Goal: Check status: Check status

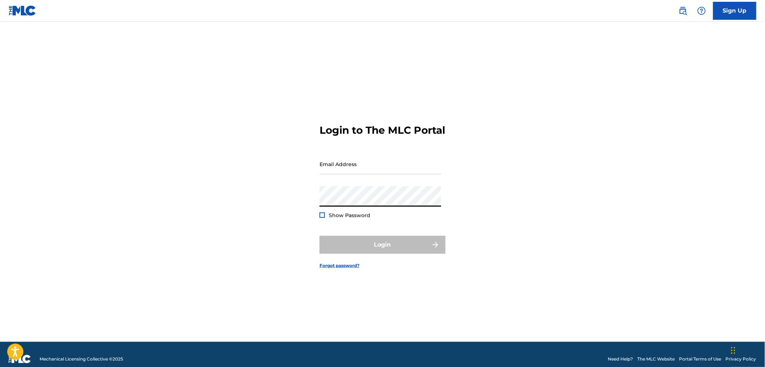
type input "[EMAIL_ADDRESS][DOMAIN_NAME]"
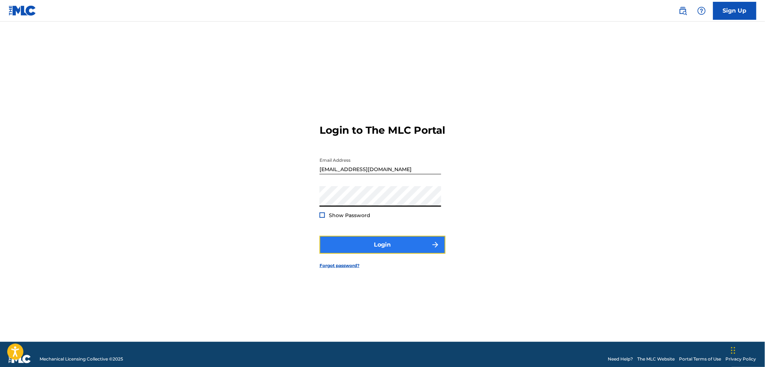
click at [354, 242] on button "Login" at bounding box center [382, 245] width 126 height 18
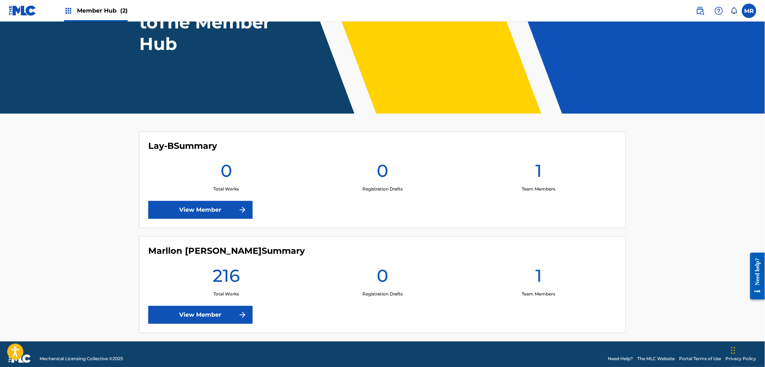
scroll to position [93, 0]
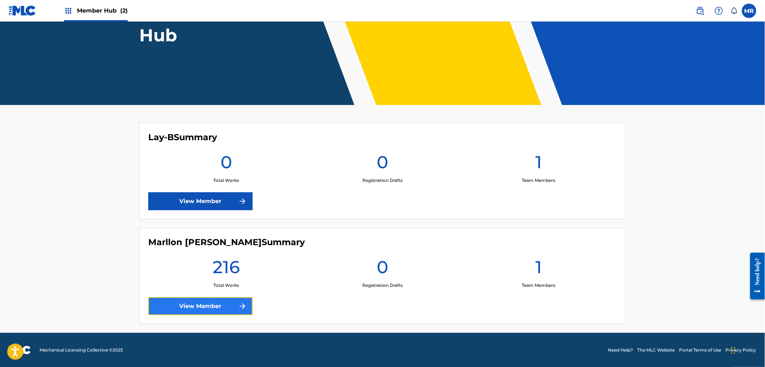
click at [226, 305] on link "View Member" at bounding box center [200, 306] width 104 height 18
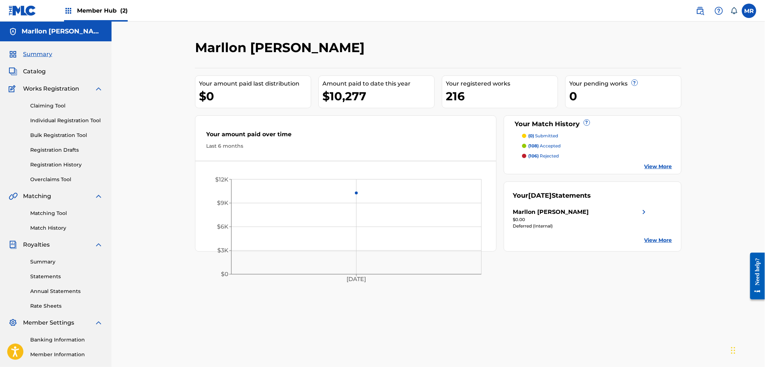
click at [642, 209] on img at bounding box center [643, 212] width 9 height 9
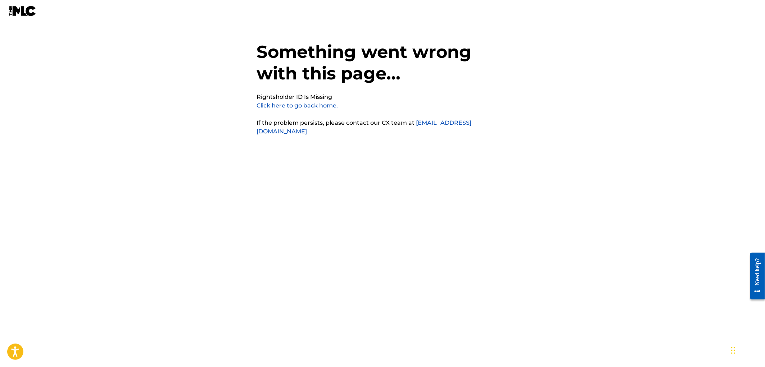
click at [319, 105] on link "Click here to go back home." at bounding box center [296, 105] width 81 height 7
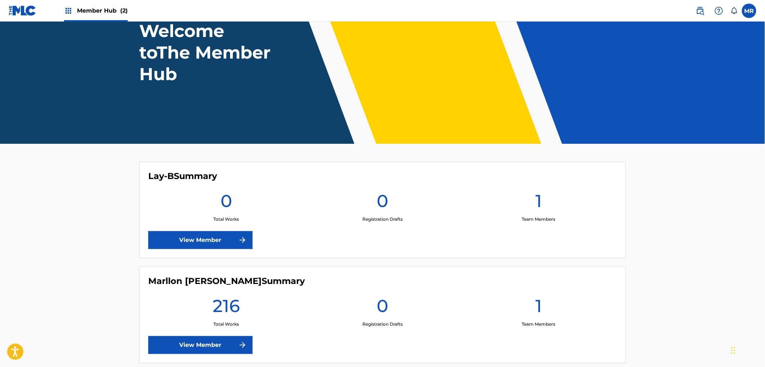
scroll to position [53, 0]
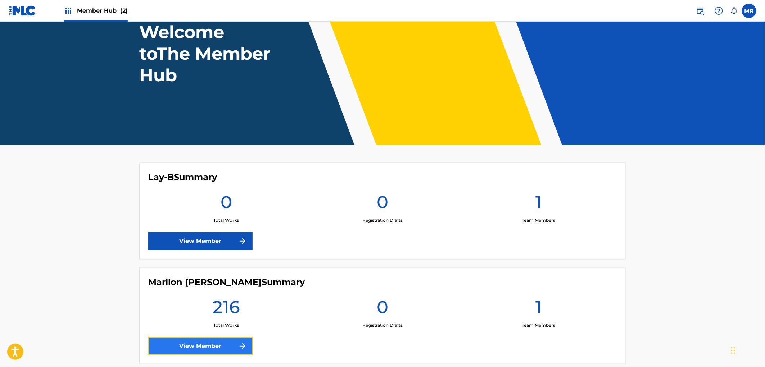
click at [233, 347] on link "View Member" at bounding box center [200, 346] width 104 height 18
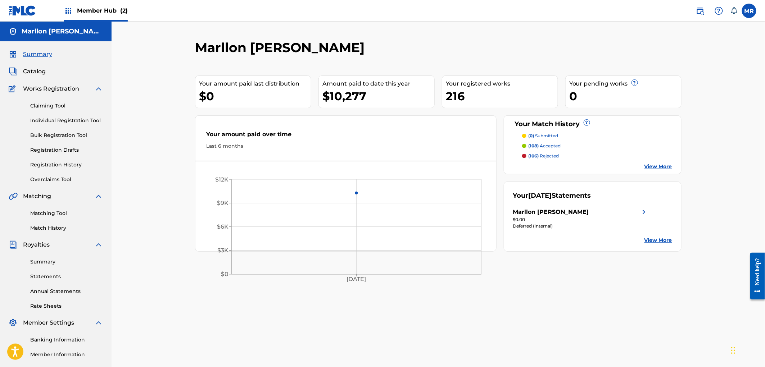
click at [659, 244] on link "View More" at bounding box center [658, 241] width 28 height 8
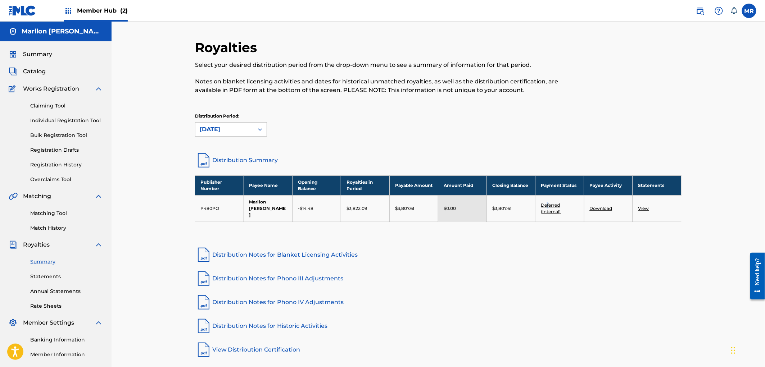
click at [548, 202] on link "Deferred (Internal)" at bounding box center [551, 208] width 20 height 12
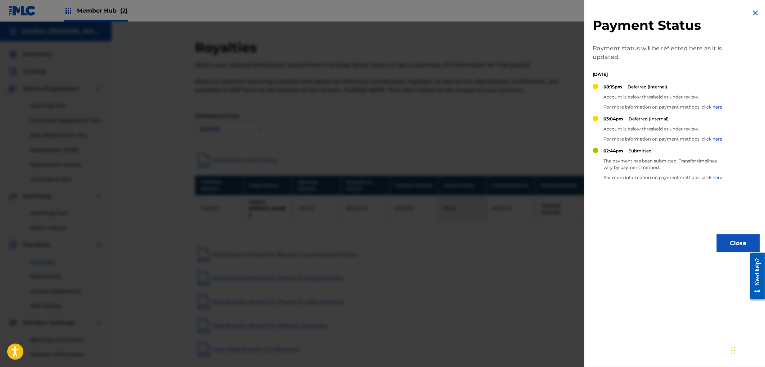
click at [659, 203] on div "Payment Status Payment status will be reflected here as it is updated. [DATE] 0…" at bounding box center [676, 130] width 184 height 261
drag, startPoint x: 604, startPoint y: 127, endPoint x: 709, endPoint y: 132, distance: 105.5
click at [709, 132] on p "Account is below threshold or under review." at bounding box center [663, 129] width 119 height 6
click at [704, 132] on div at bounding box center [704, 132] width 0 height 0
click at [709, 126] on p "Account is below threshold or under review." at bounding box center [663, 129] width 119 height 6
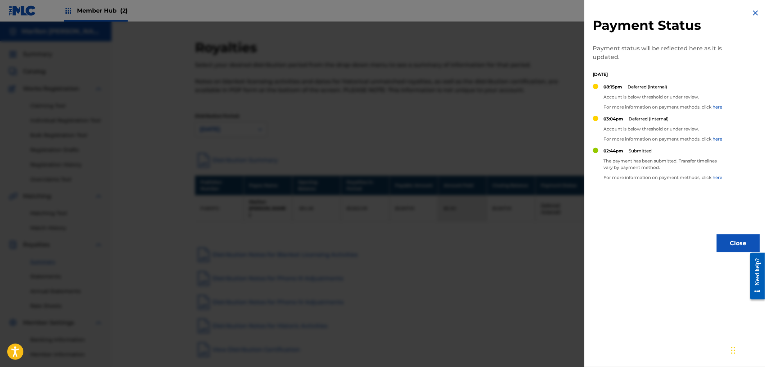
click at [606, 98] on p "Account is below threshold or under review." at bounding box center [663, 97] width 119 height 6
click at [602, 100] on div at bounding box center [602, 100] width 0 height 0
click at [632, 85] on p "Deferred (internal)" at bounding box center [648, 87] width 40 height 6
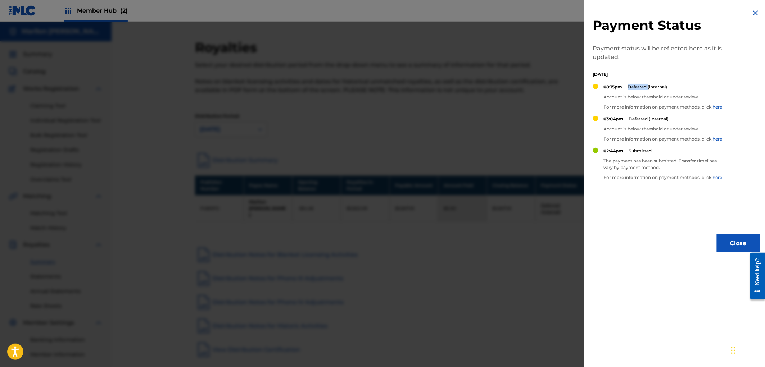
click at [632, 85] on p "Deferred (internal)" at bounding box center [648, 87] width 40 height 6
click at [627, 74] on div at bounding box center [627, 74] width 0 height 0
click at [704, 101] on div "08:15pm Deferred (internal) Account is below threshold or under review. For mor…" at bounding box center [663, 100] width 119 height 32
drag, startPoint x: 604, startPoint y: 160, endPoint x: 669, endPoint y: 167, distance: 65.5
click at [669, 167] on p "The payment has been submitted. Transfer timelines vary by payment method." at bounding box center [665, 164] width 122 height 13
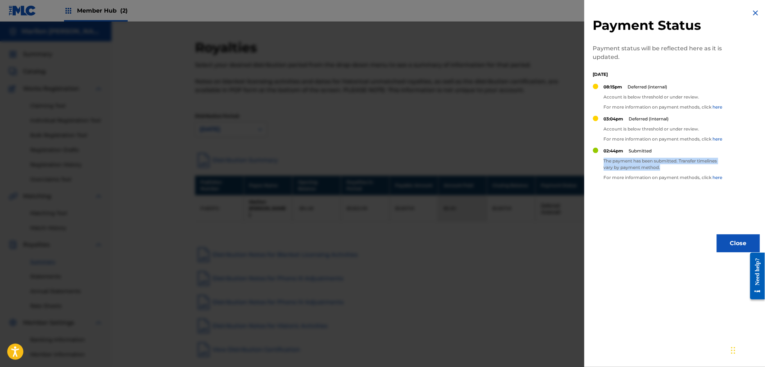
click at [665, 170] on div at bounding box center [665, 170] width 0 height 0
click at [595, 182] on div at bounding box center [598, 167] width 11 height 38
click at [725, 241] on button "Close" at bounding box center [737, 244] width 43 height 18
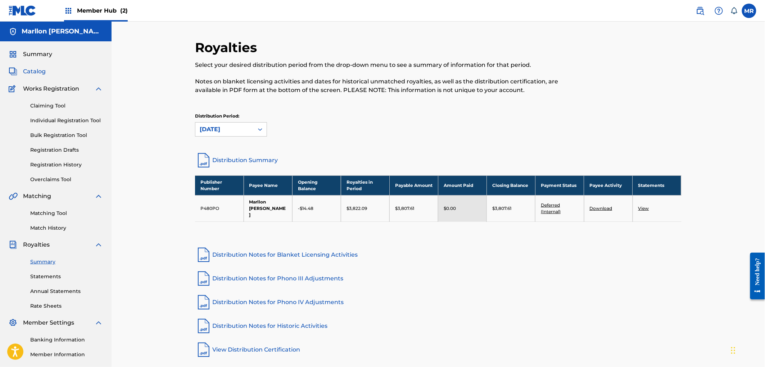
click at [37, 72] on span "Catalog" at bounding box center [34, 71] width 23 height 9
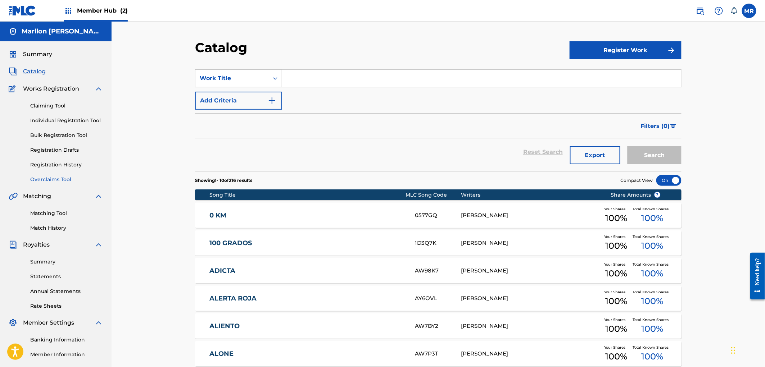
click at [59, 182] on link "Overclaims Tool" at bounding box center [66, 180] width 73 height 8
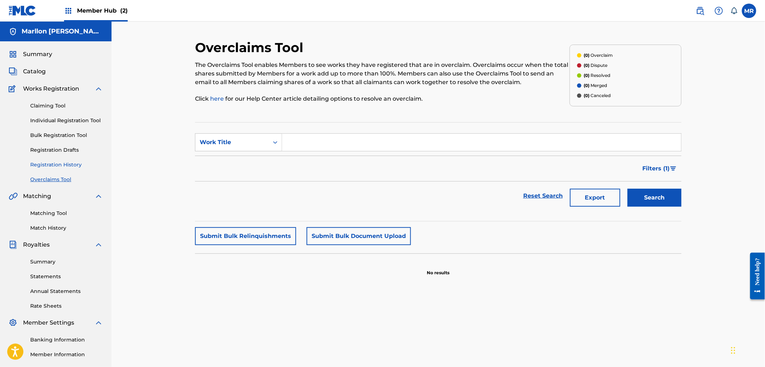
click at [59, 168] on link "Registration History" at bounding box center [66, 165] width 73 height 8
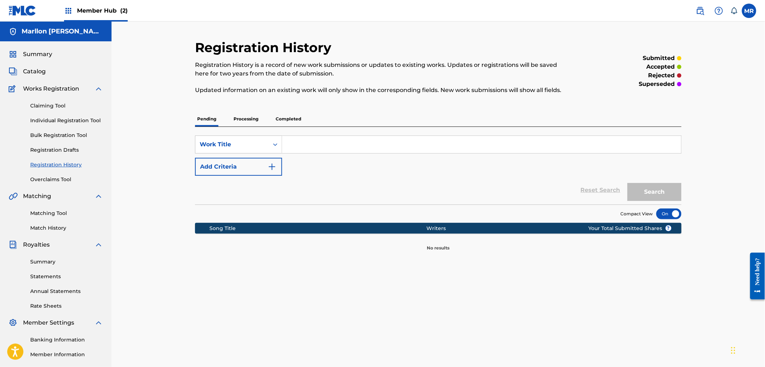
click at [237, 120] on p "Processing" at bounding box center [245, 118] width 29 height 15
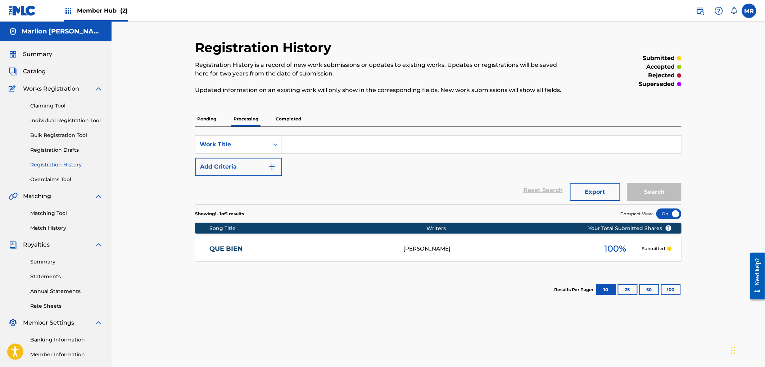
click at [279, 120] on p "Completed" at bounding box center [288, 118] width 30 height 15
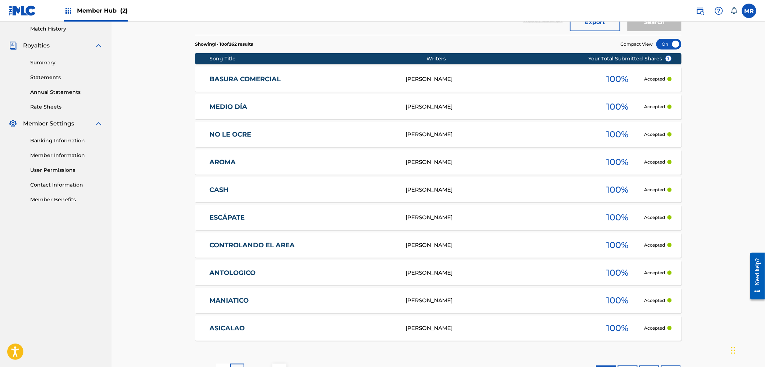
scroll to position [200, 0]
